Goal: Task Accomplishment & Management: Complete application form

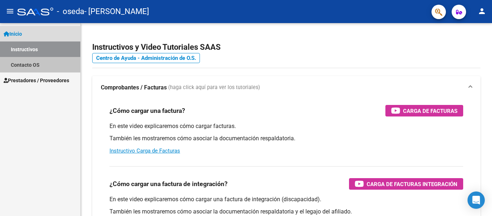
click at [37, 63] on link "Contacto OS" at bounding box center [40, 64] width 80 height 15
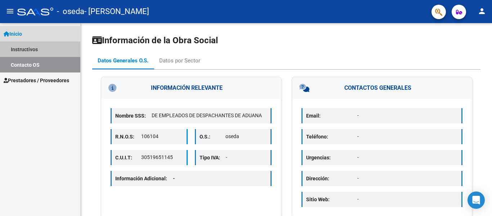
click at [35, 44] on link "Instructivos" at bounding box center [40, 48] width 80 height 15
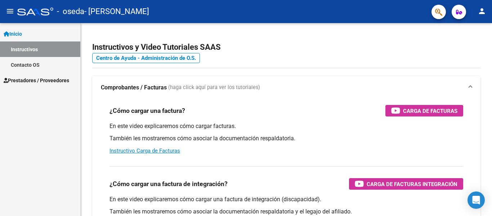
click at [33, 81] on span "Prestadores / Proveedores" at bounding box center [37, 80] width 66 height 8
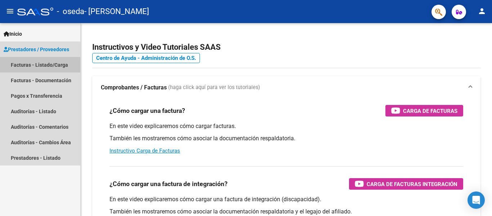
click at [31, 66] on link "Facturas - Listado/Carga" at bounding box center [40, 64] width 80 height 15
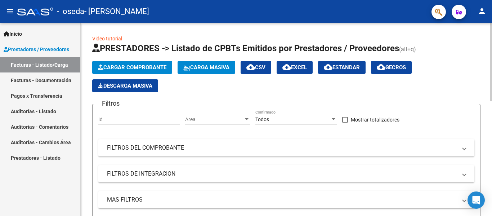
click at [136, 64] on button "Cargar Comprobante" at bounding box center [132, 67] width 80 height 13
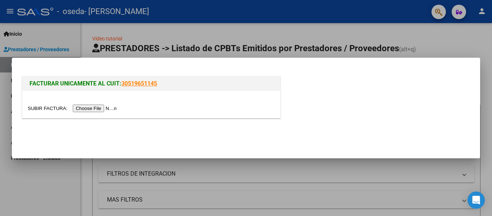
click at [113, 107] on input "file" at bounding box center [73, 108] width 91 height 8
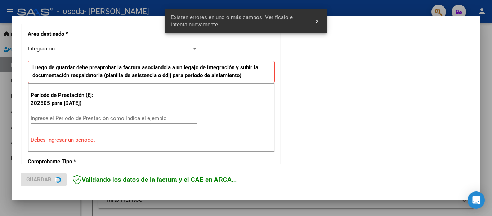
scroll to position [167, 0]
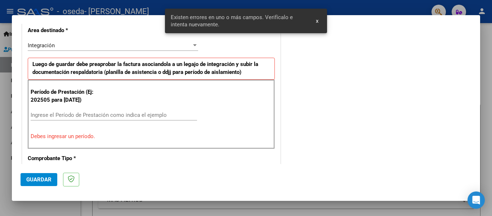
click at [64, 113] on input "Ingrese el Período de Prestación como indica el ejemplo" at bounding box center [114, 115] width 166 height 6
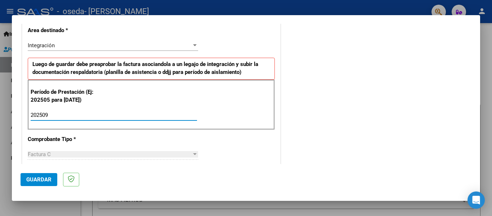
type input "202509"
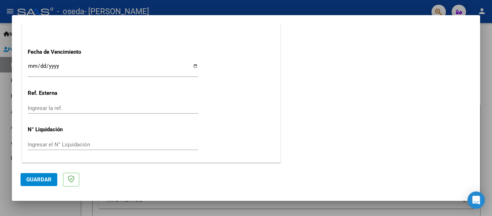
click at [47, 177] on span "Guardar" at bounding box center [38, 179] width 25 height 6
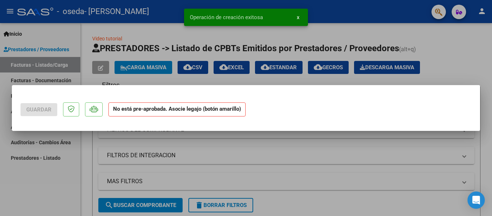
scroll to position [0, 0]
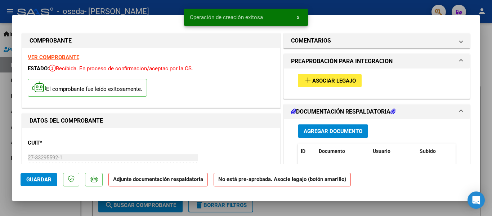
click at [314, 131] on span "Agregar Documento" at bounding box center [332, 131] width 59 height 6
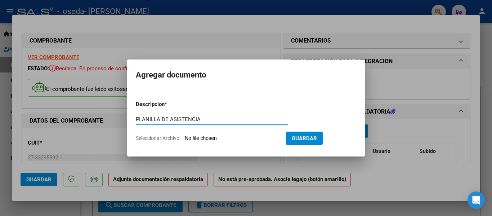
type input "PLANILLA DE ASISTENCIA"
click at [253, 136] on input "Seleccionar Archivo" at bounding box center [232, 138] width 95 height 7
type input "C:\fakepath\PLANILLA.pdf"
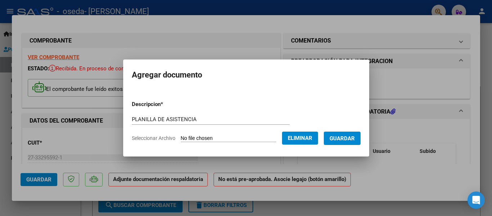
click at [347, 136] on span "Guardar" at bounding box center [341, 138] width 25 height 6
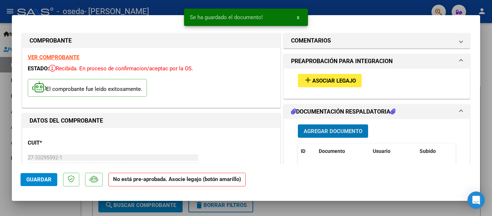
click at [37, 183] on button "Guardar" at bounding box center [39, 179] width 37 height 13
